Goal: Answer question/provide support: Answer question/provide support

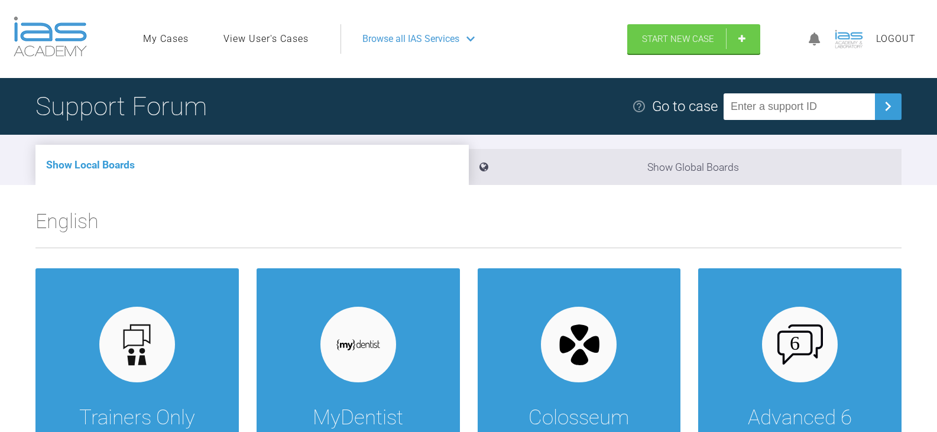
click at [788, 112] on input "text" at bounding box center [799, 106] width 151 height 27
paste input "RO7CMNPC"
type input "RO7CMNPC"
click at [886, 112] on img at bounding box center [888, 106] width 19 height 19
click at [796, 105] on input "text" at bounding box center [799, 106] width 151 height 27
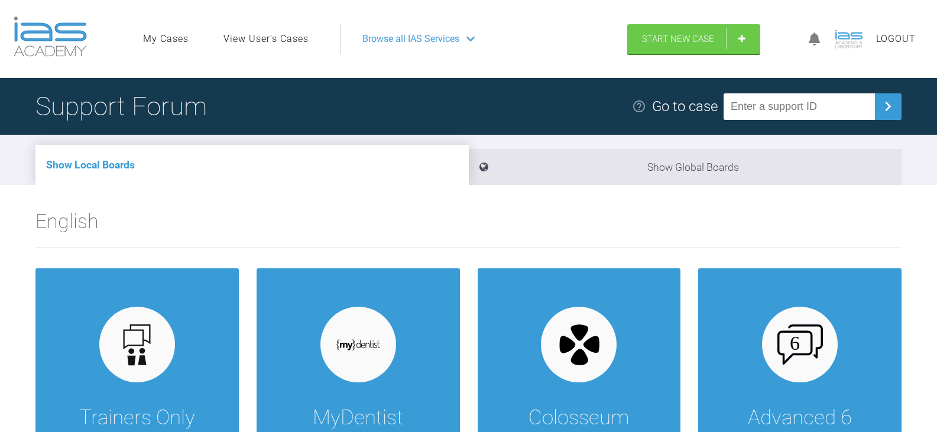
paste input "CLAK7PXM"
type input "CLAK7PXM"
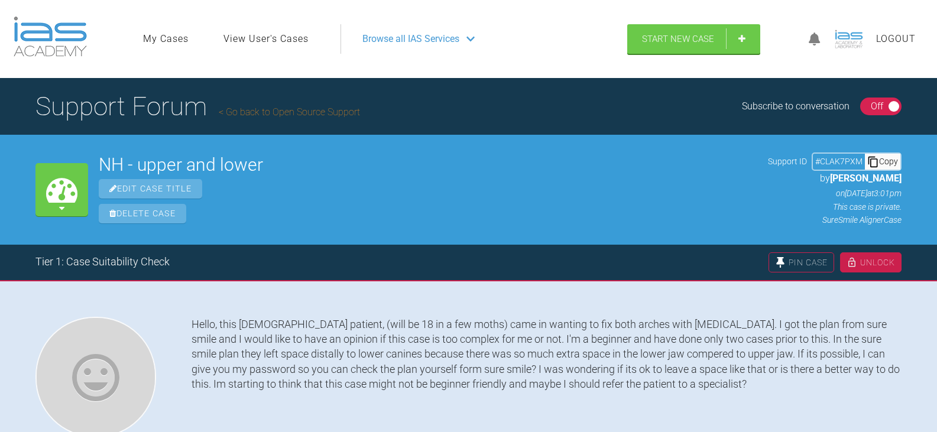
click at [896, 158] on div "Copy" at bounding box center [882, 161] width 35 height 15
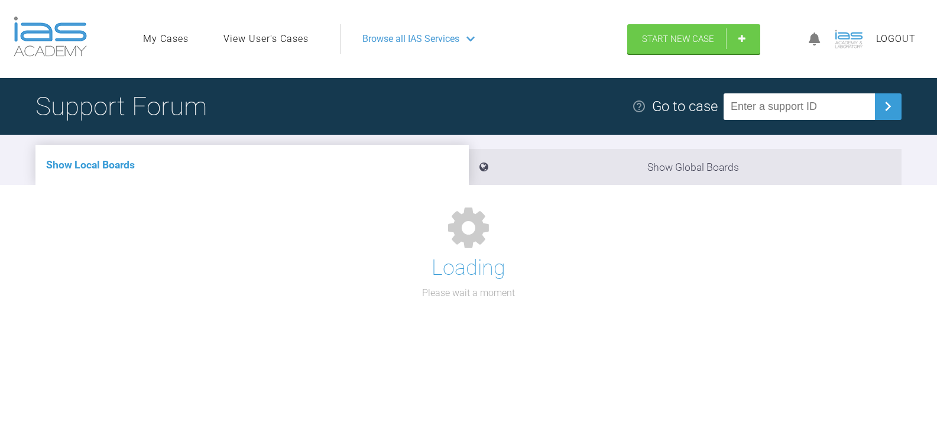
click at [779, 99] on input "text" at bounding box center [799, 106] width 151 height 27
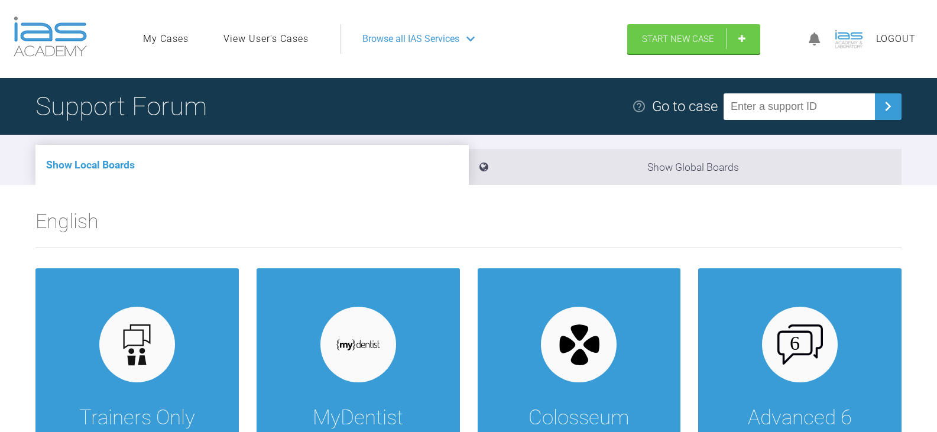
paste input "RO7CMNPC"
type input "RO7CMNPC"
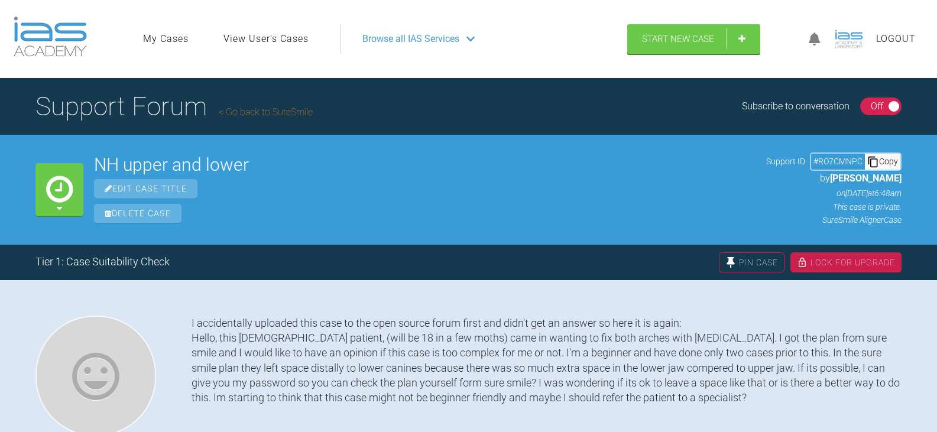
click at [895, 170] on div "# RO7CMNPC Copy" at bounding box center [856, 162] width 92 height 18
